Goal: Transaction & Acquisition: Purchase product/service

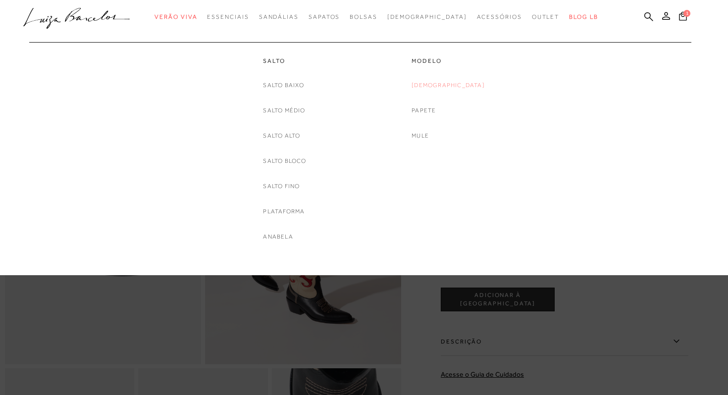
click at [445, 84] on link "[DEMOGRAPHIC_DATA]" at bounding box center [447, 85] width 73 height 10
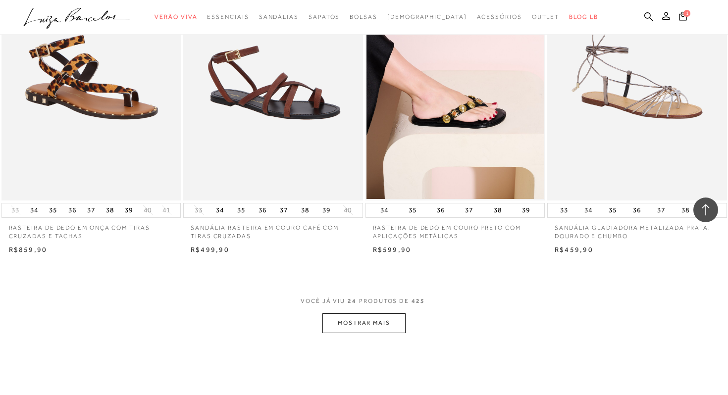
scroll to position [1819, 0]
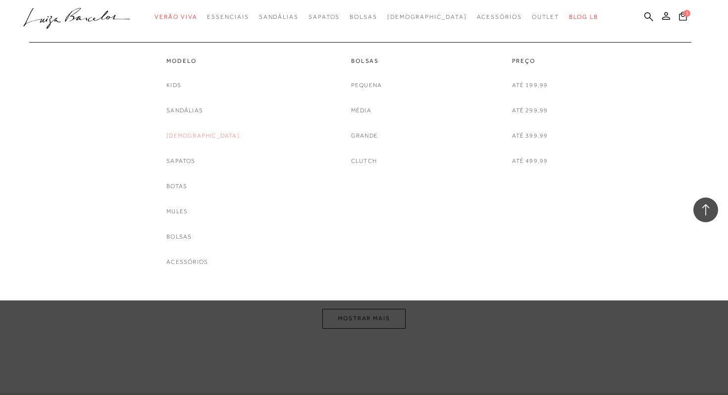
click at [198, 139] on link "[DEMOGRAPHIC_DATA]" at bounding box center [202, 136] width 73 height 10
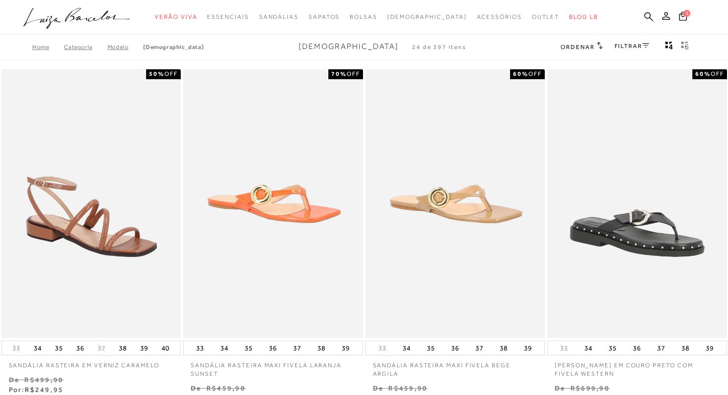
click at [623, 42] on div "FILTRAR" at bounding box center [631, 47] width 35 height 13
click at [623, 44] on link "FILTRAR" at bounding box center [631, 46] width 35 height 7
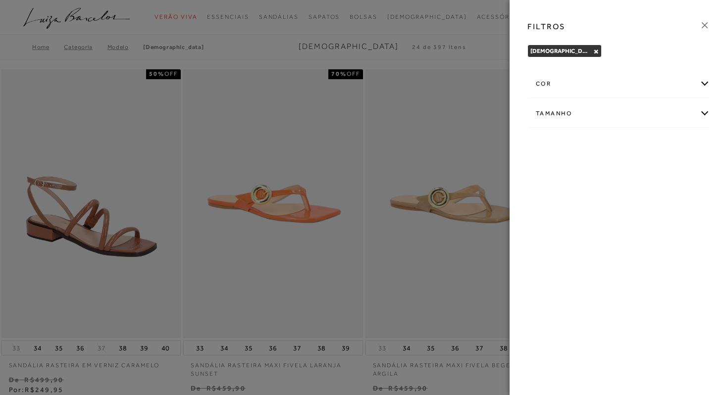
click at [593, 79] on div "cor" at bounding box center [619, 84] width 182 height 26
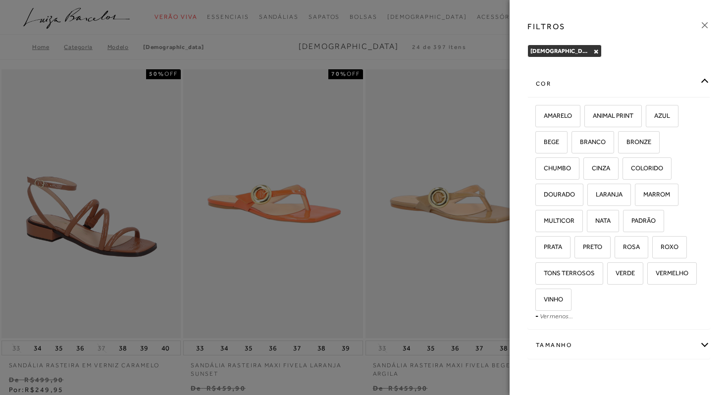
click at [575, 80] on div "cor" at bounding box center [619, 84] width 182 height 26
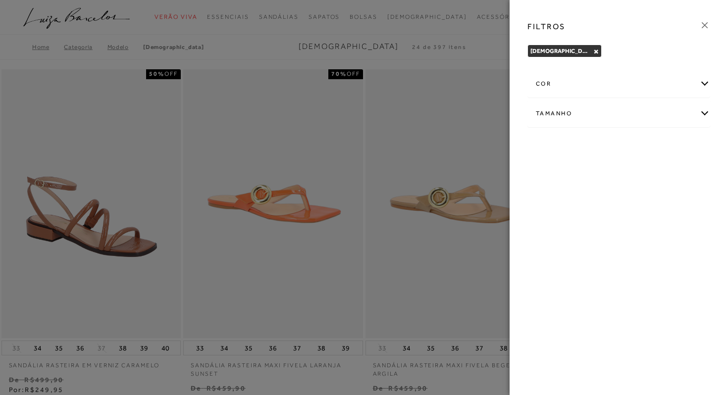
click at [566, 110] on div "Tamanho" at bounding box center [619, 114] width 182 height 26
click at [637, 173] on span "38" at bounding box center [636, 171] width 14 height 7
click at [636, 173] on input "38" at bounding box center [631, 173] width 10 height 10
checkbox input "true"
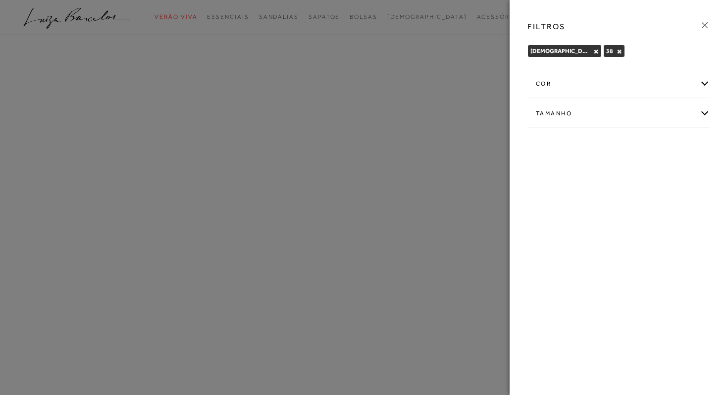
click at [704, 25] on icon at bounding box center [705, 25] width 6 height 6
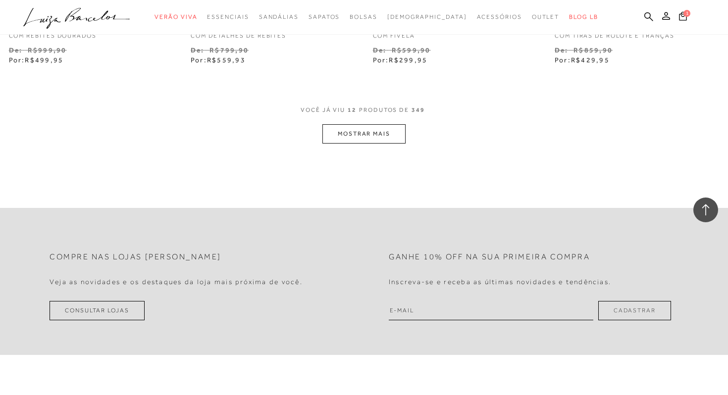
scroll to position [1056, 0]
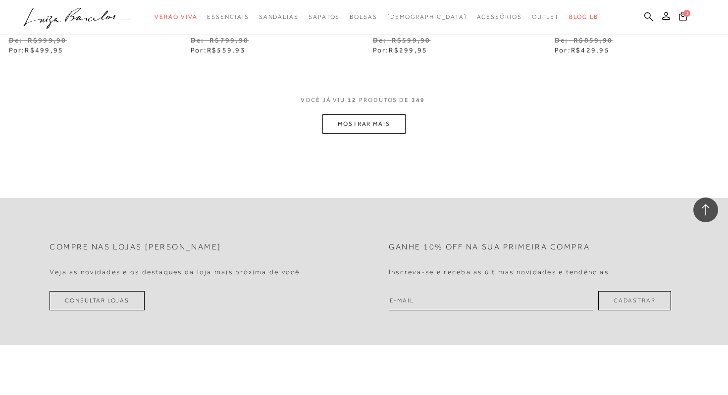
click at [369, 119] on button "MOSTRAR MAIS" at bounding box center [363, 123] width 83 height 19
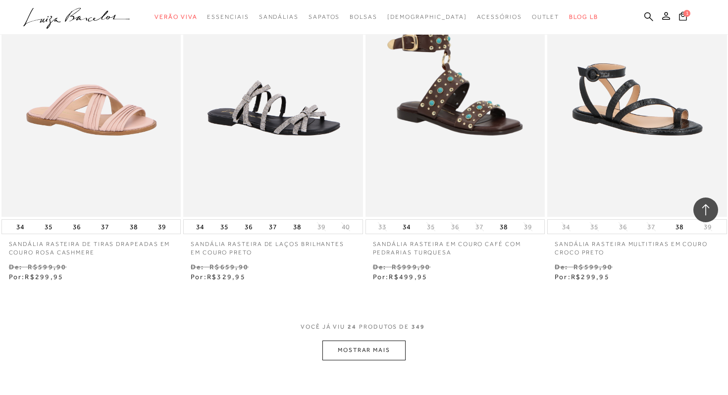
scroll to position [1867, 0]
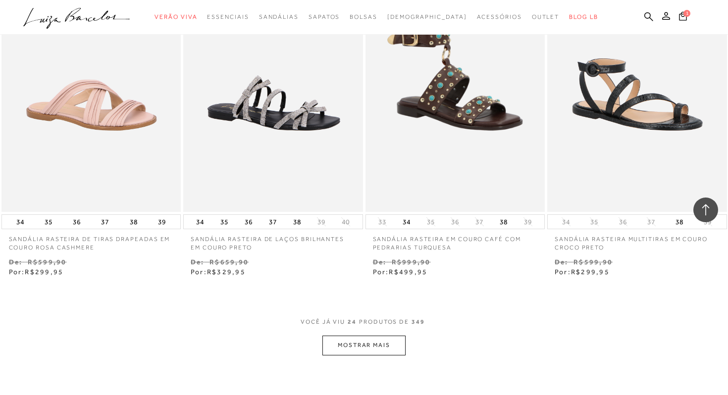
click at [364, 346] on button "MOSTRAR MAIS" at bounding box center [363, 345] width 83 height 19
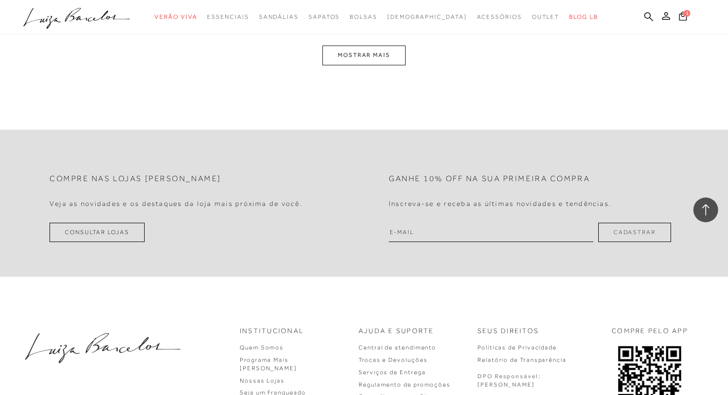
scroll to position [3192, 0]
click at [359, 58] on button "MOSTRAR MAIS" at bounding box center [363, 52] width 83 height 19
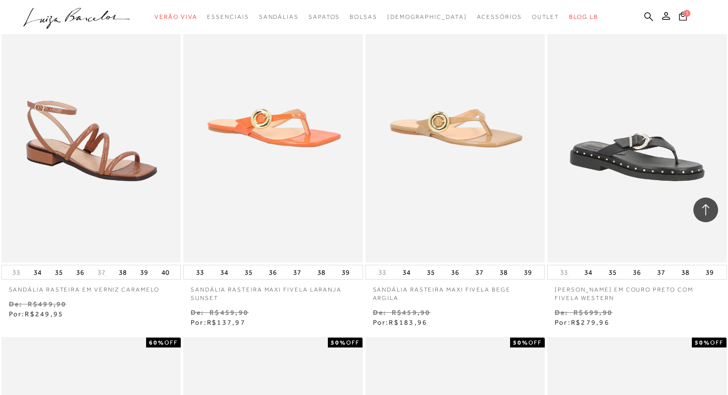
scroll to position [0, 0]
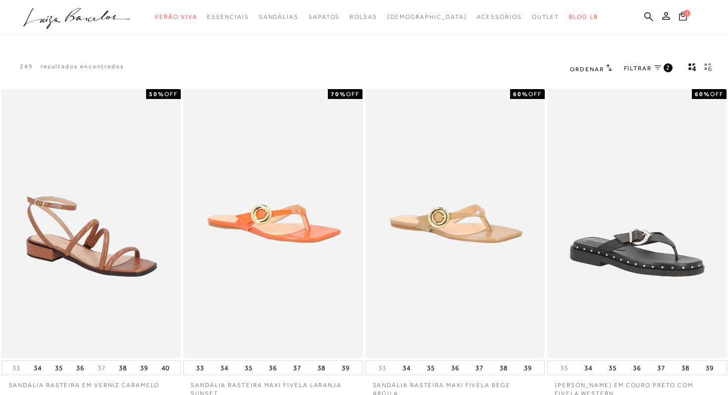
click at [646, 67] on span "FILTRAR" at bounding box center [638, 68] width 28 height 8
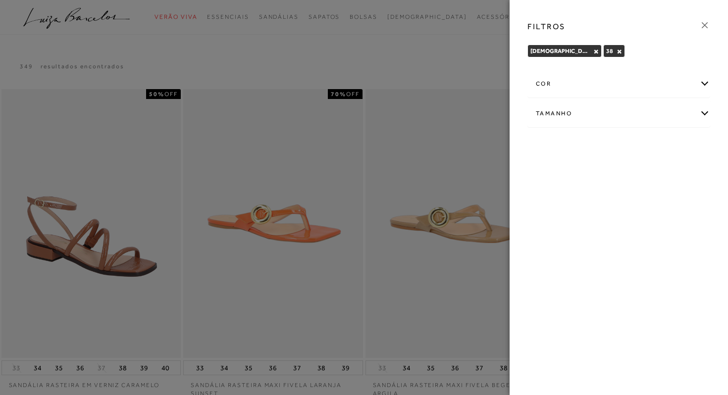
click at [615, 92] on div "cor" at bounding box center [619, 84] width 182 height 26
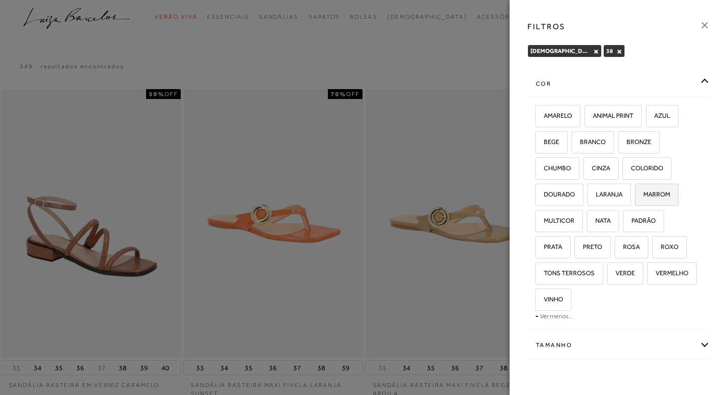
click at [659, 196] on span "MARROM" at bounding box center [653, 194] width 34 height 7
click at [643, 196] on input "MARROM" at bounding box center [638, 196] width 10 height 10
checkbox input "true"
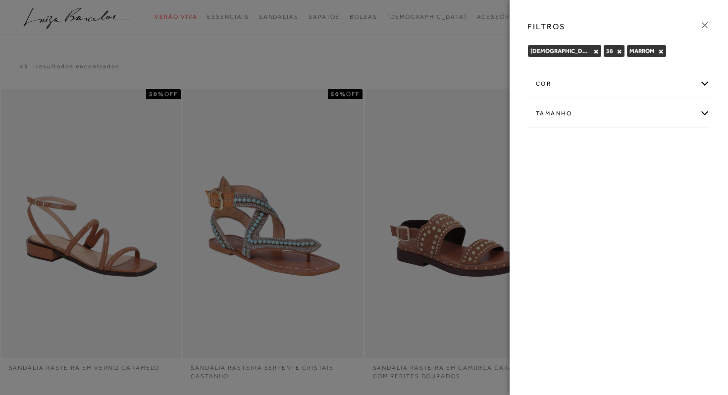
click at [705, 23] on icon at bounding box center [704, 25] width 11 height 11
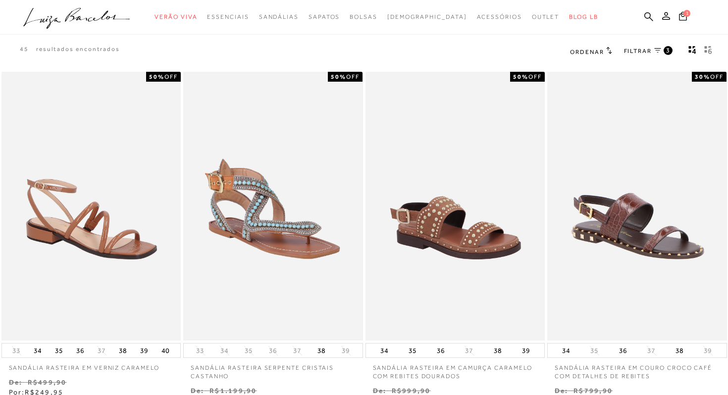
scroll to position [25, 0]
